Goal: Navigation & Orientation: Find specific page/section

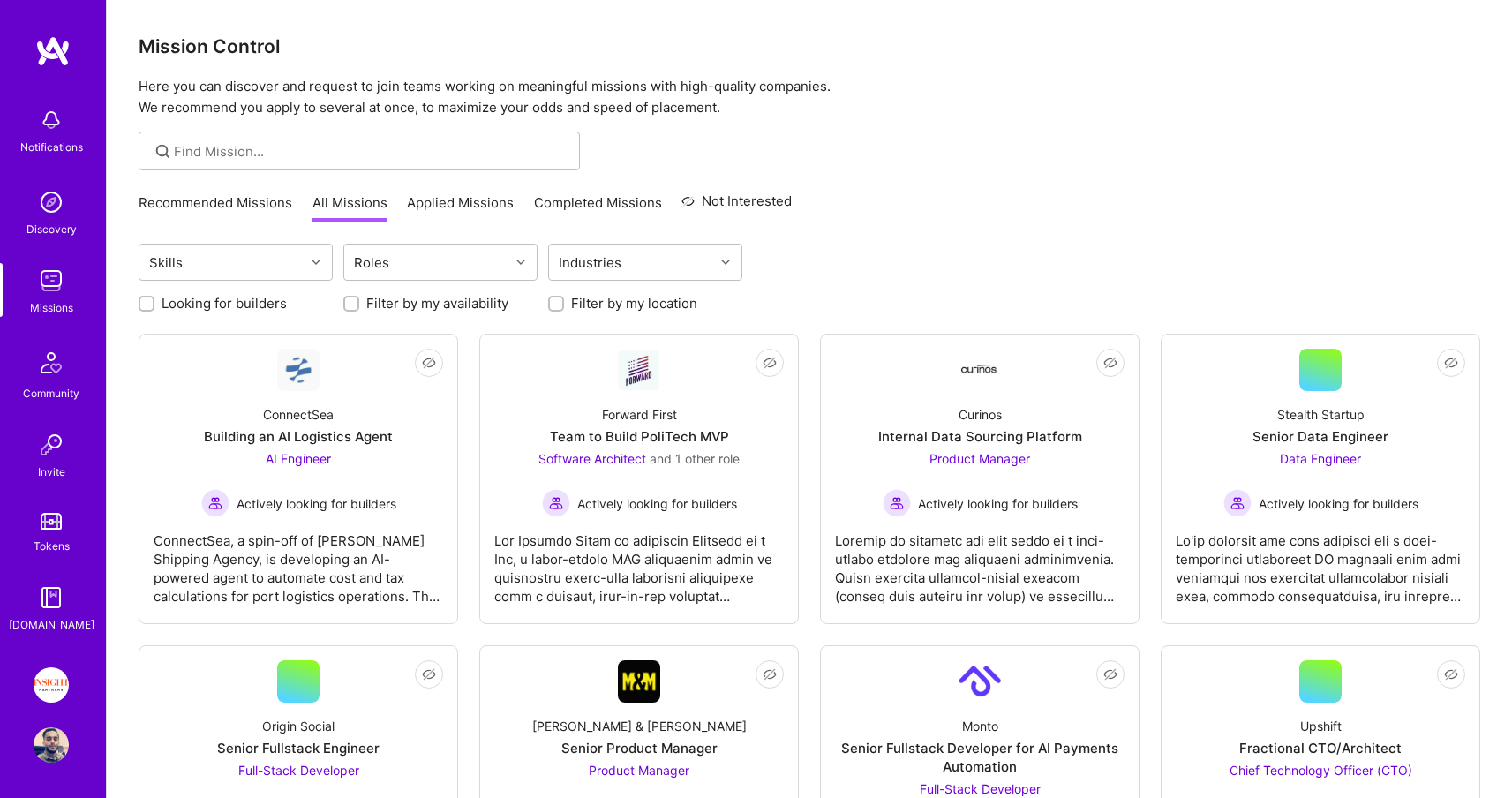
click at [113, 208] on div "Recommended Missions All Missions Applied Missions Completed Missions Not Inter…" at bounding box center [809, 203] width 1405 height 39
click at [137, 202] on div "Recommended Missions All Missions Applied Missions Completed Missions Not Inter…" at bounding box center [809, 203] width 1405 height 39
click at [173, 200] on link "Recommended Missions" at bounding box center [215, 208] width 154 height 29
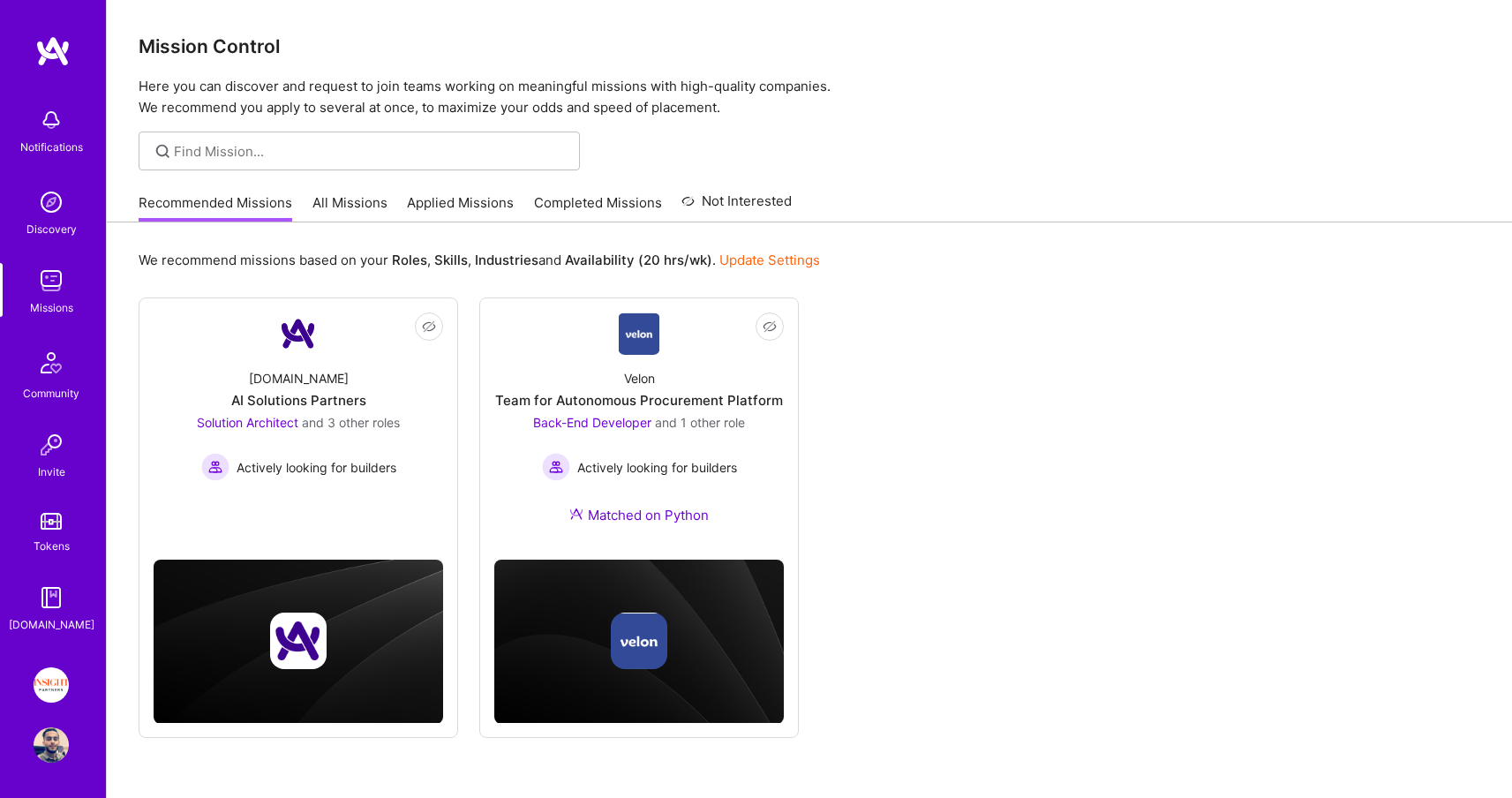
click at [52, 195] on img at bounding box center [51, 202] width 35 height 35
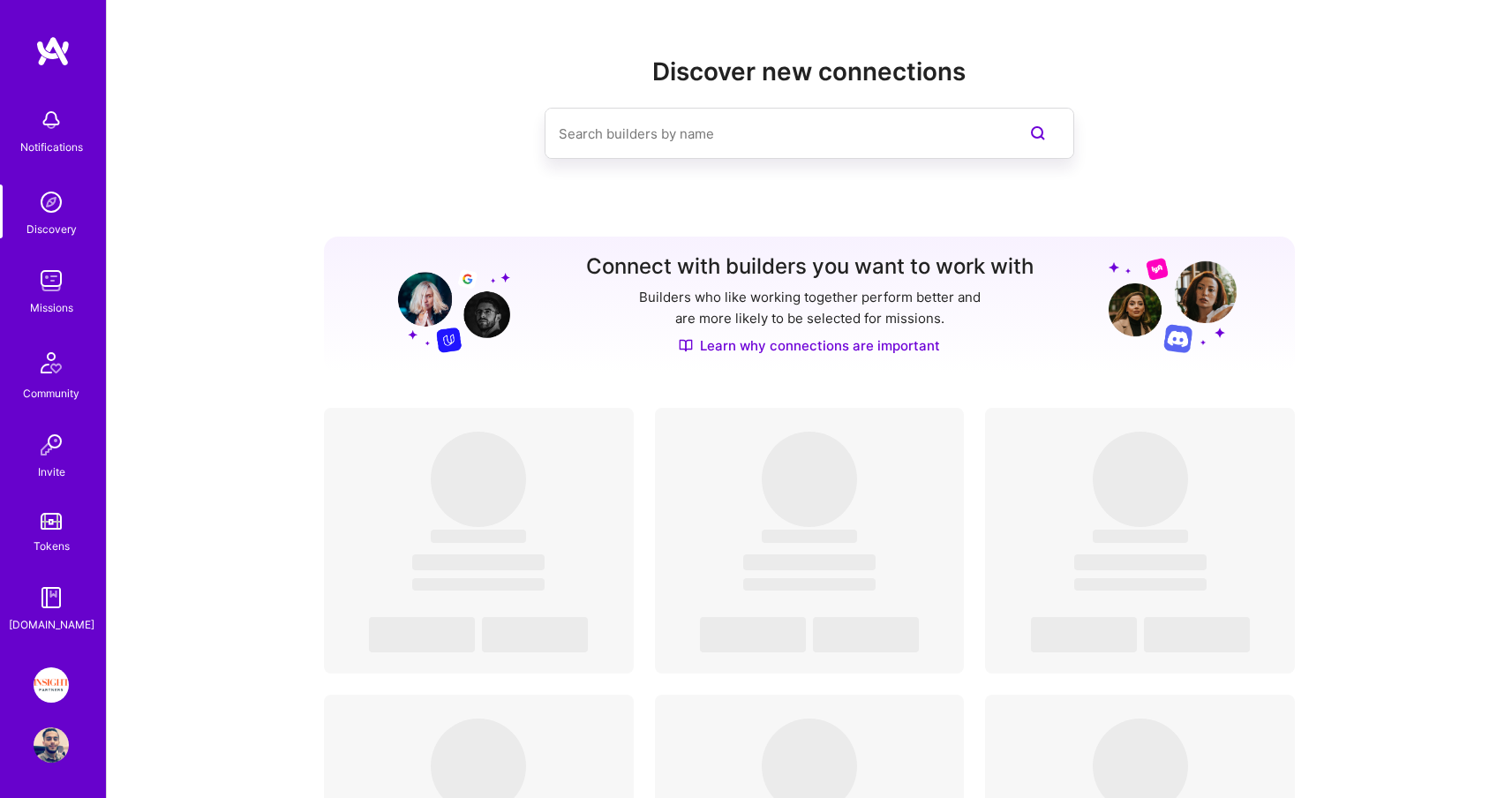
click at [48, 291] on img at bounding box center [51, 280] width 35 height 35
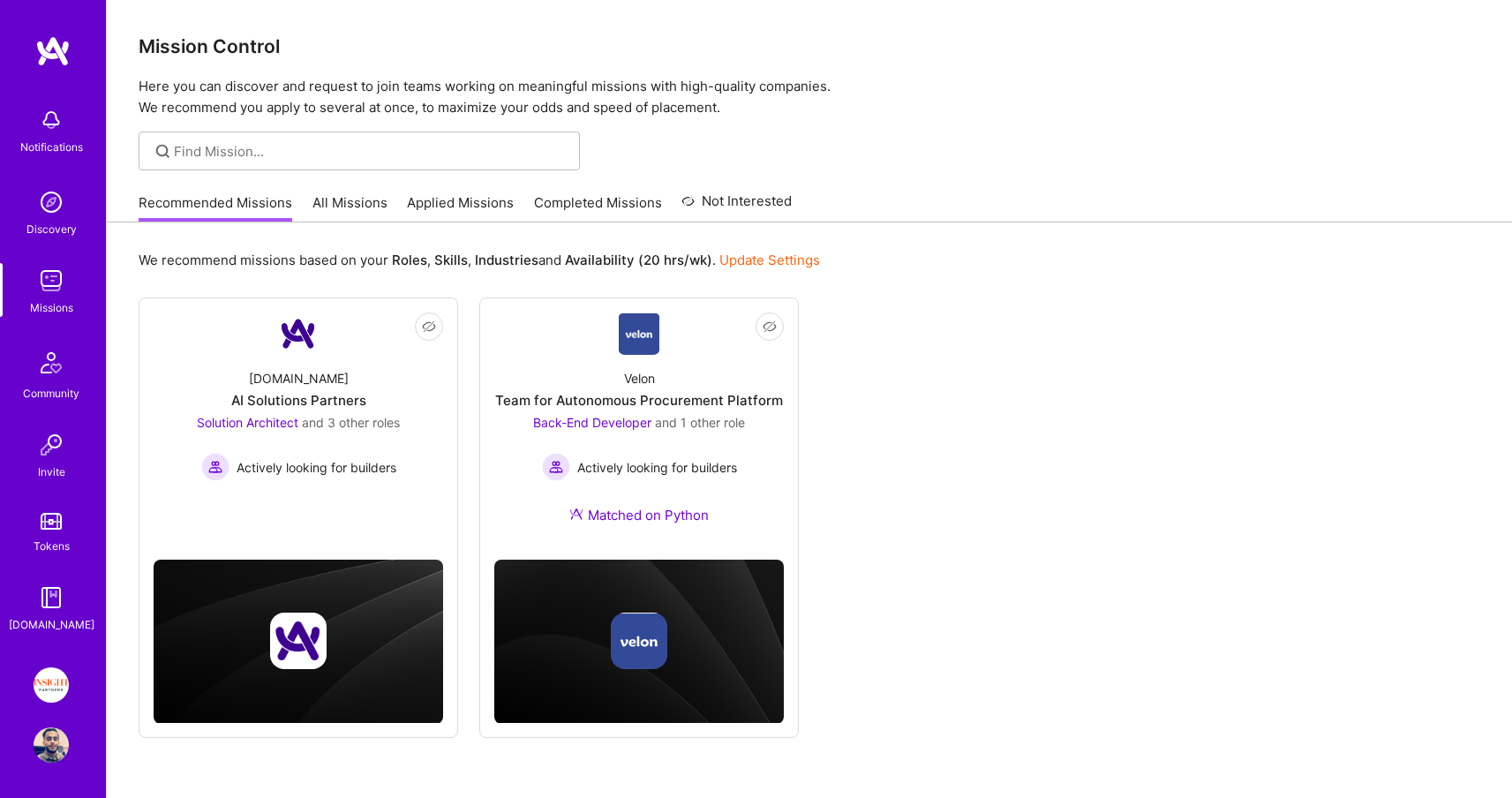
click at [48, 375] on img at bounding box center [52, 362] width 42 height 42
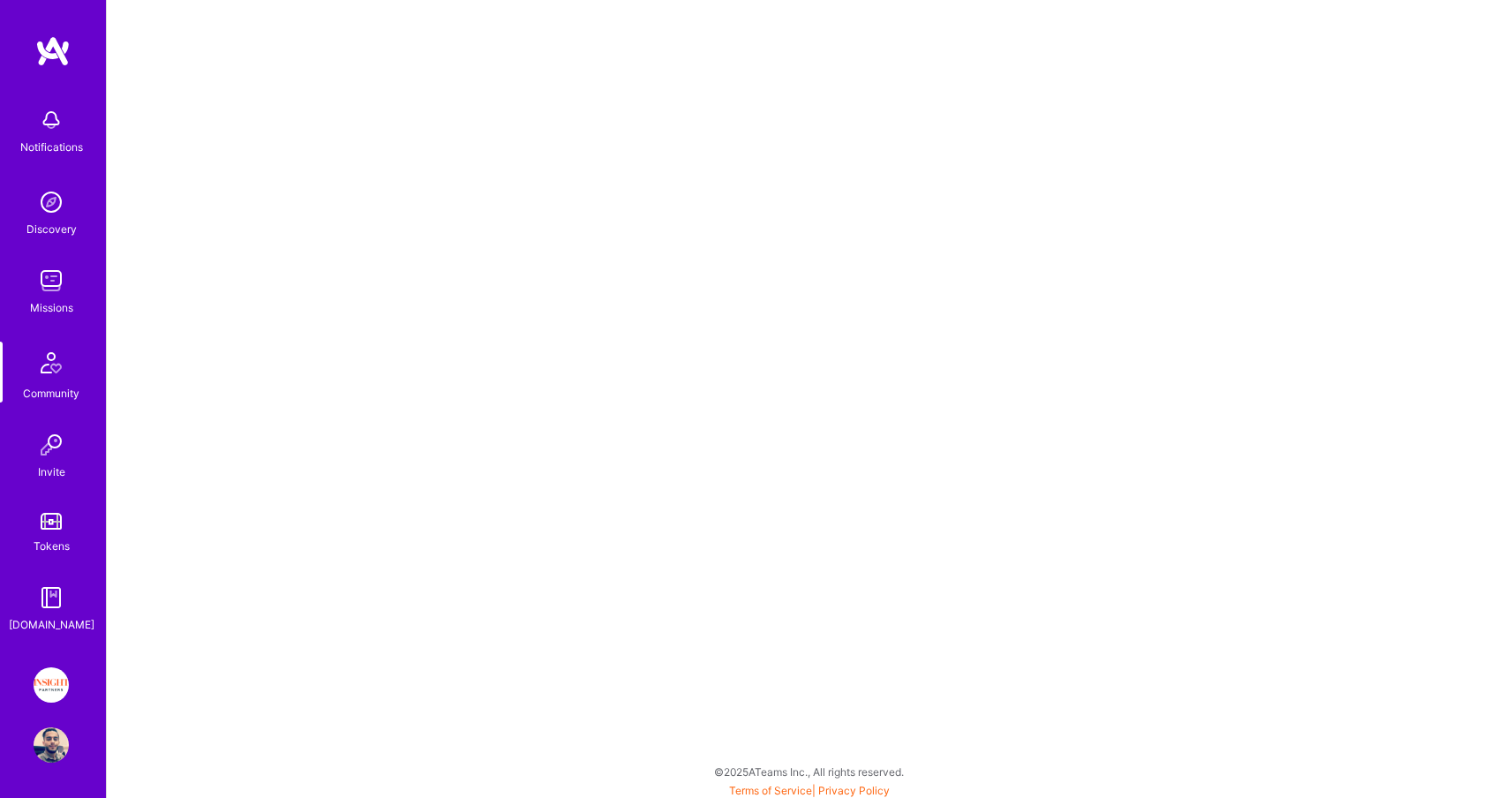
click at [40, 289] on img at bounding box center [51, 280] width 35 height 35
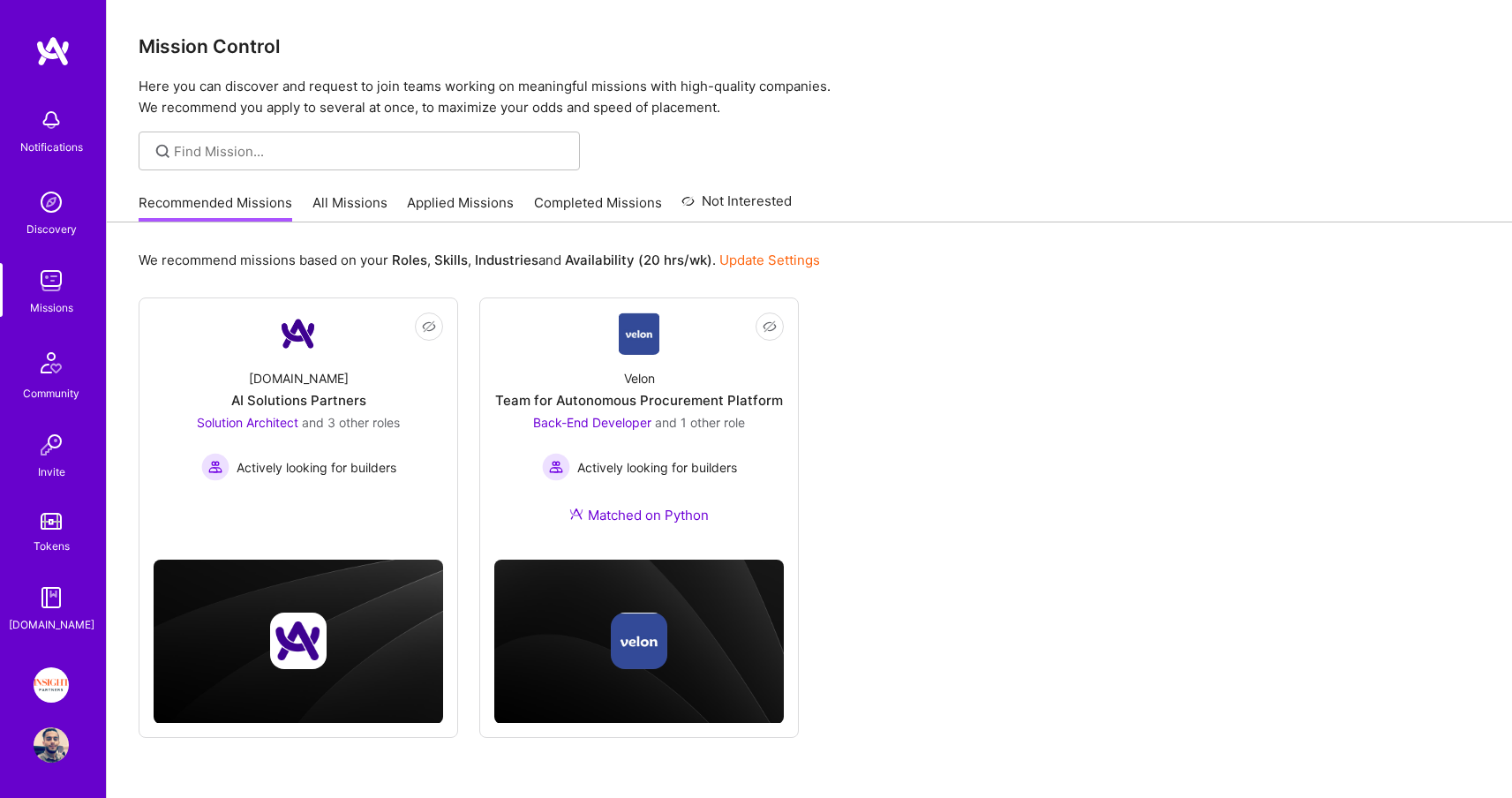
click at [372, 216] on link "All Missions" at bounding box center [350, 208] width 75 height 29
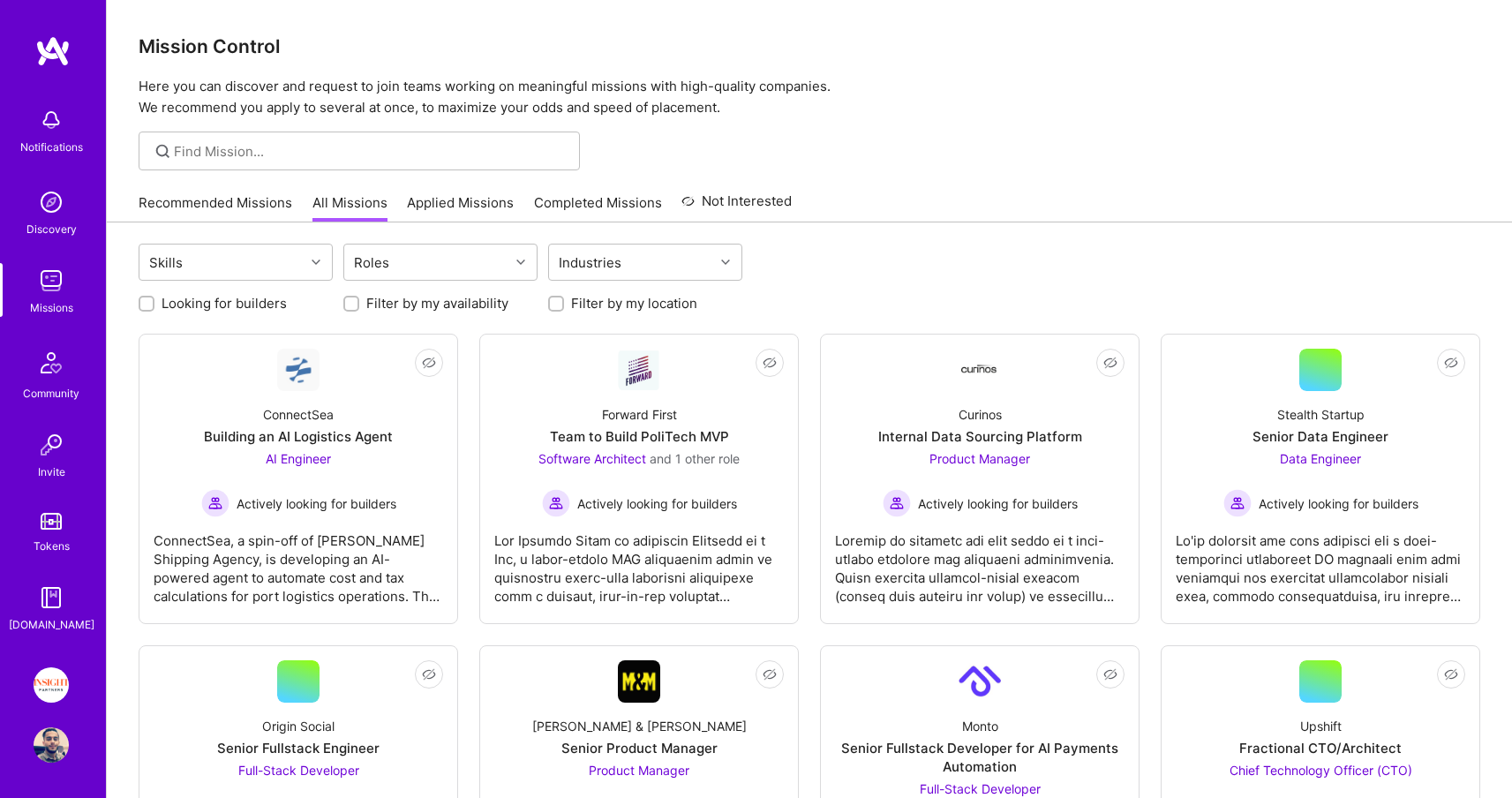
click at [167, 203] on link "Recommended Missions" at bounding box center [215, 208] width 154 height 29
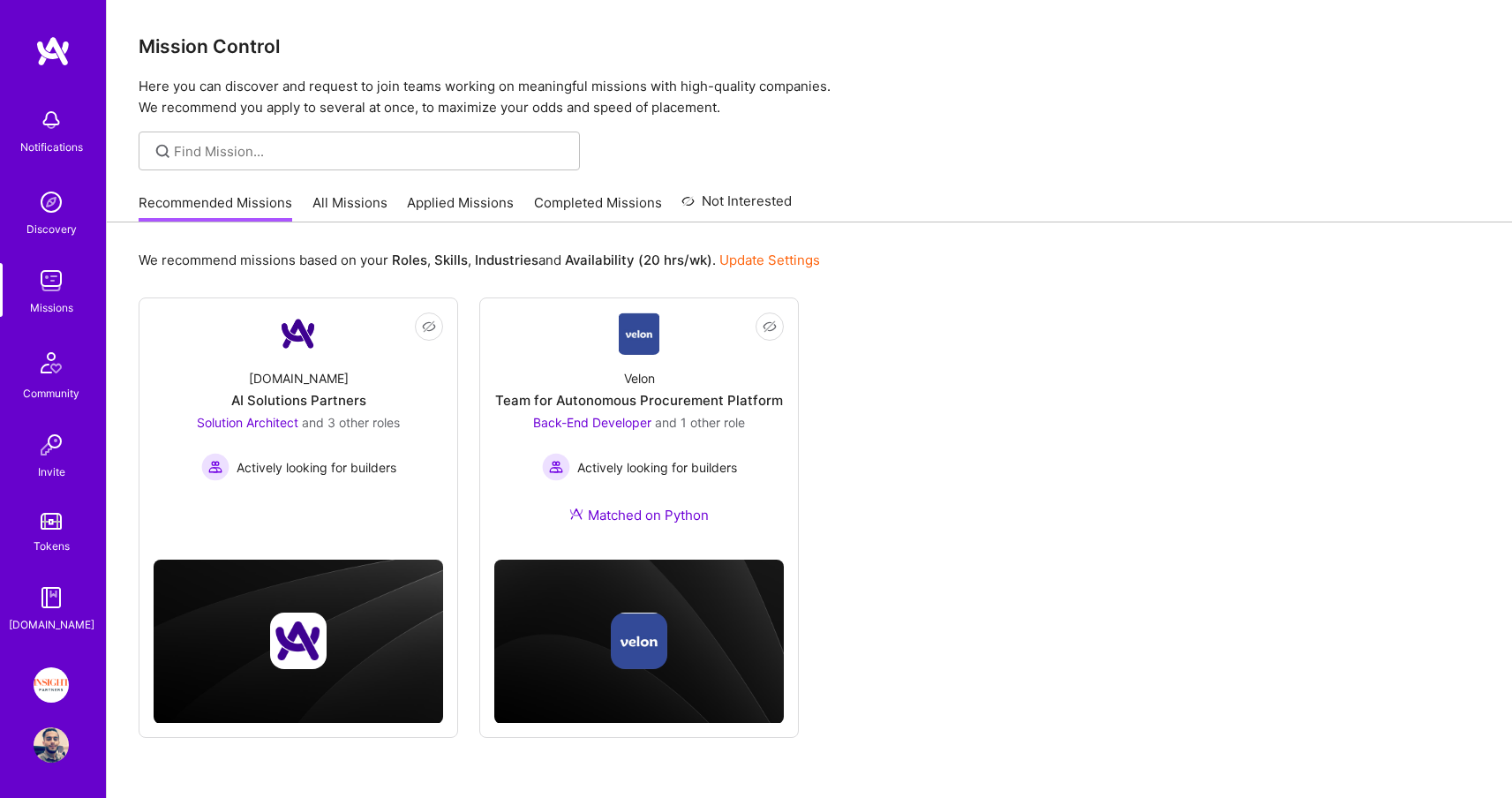
click at [498, 211] on link "Applied Missions" at bounding box center [460, 208] width 107 height 29
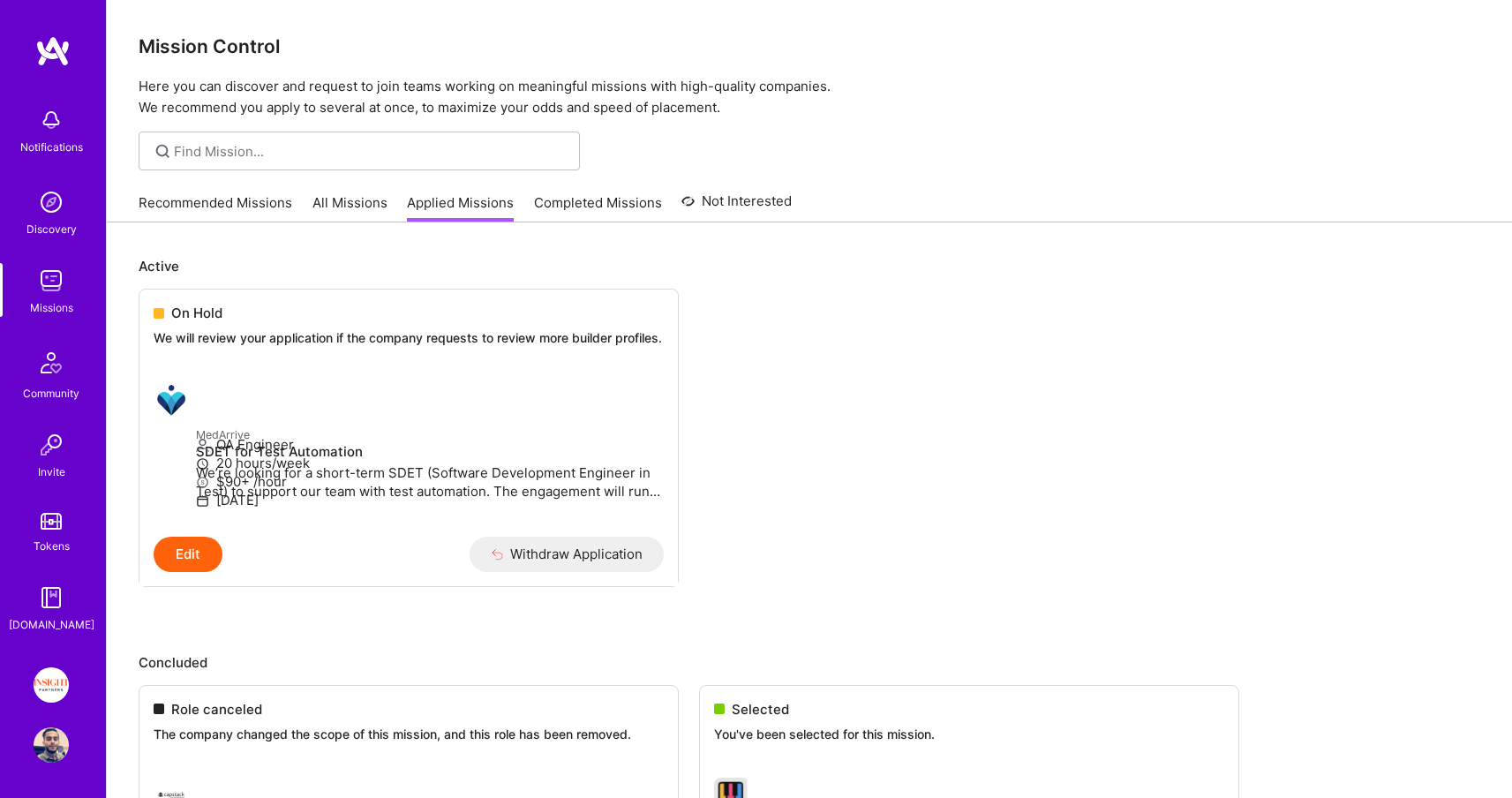
click at [555, 201] on link "Completed Missions" at bounding box center [598, 208] width 128 height 29
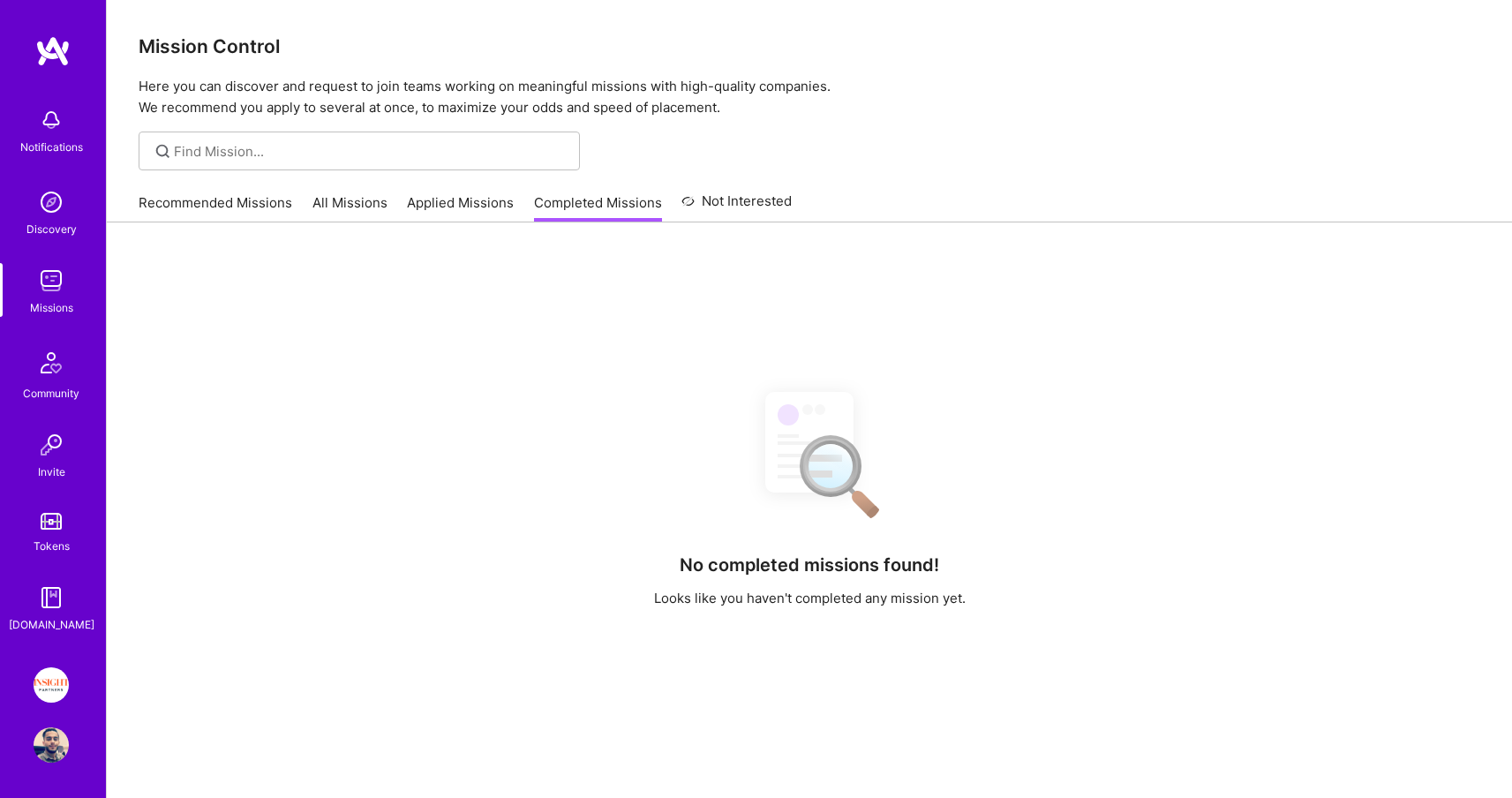
click at [458, 200] on link "Applied Missions" at bounding box center [460, 208] width 107 height 29
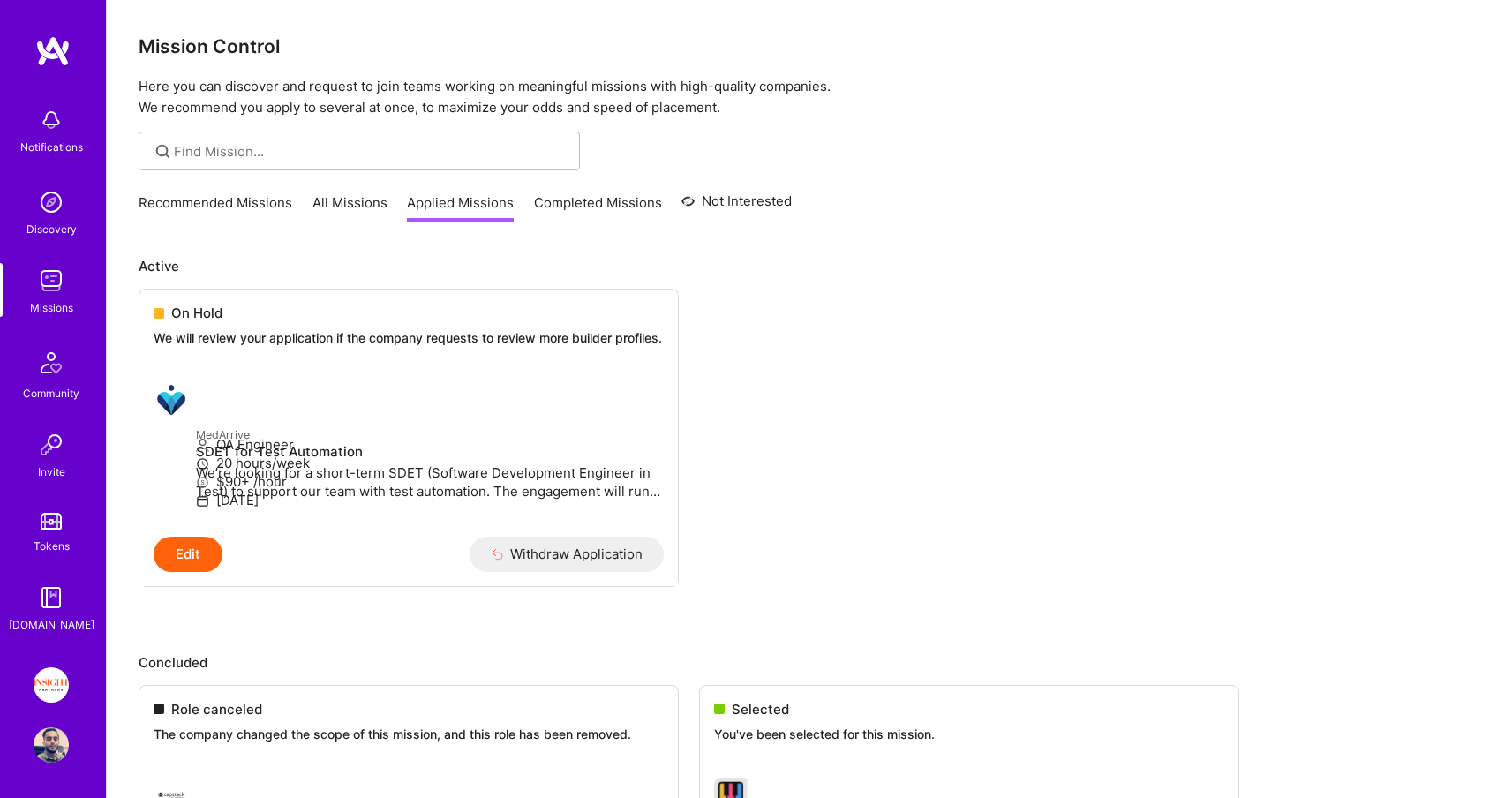
click at [553, 198] on link "Completed Missions" at bounding box center [598, 208] width 128 height 29
